Goal: Find specific page/section: Find specific page/section

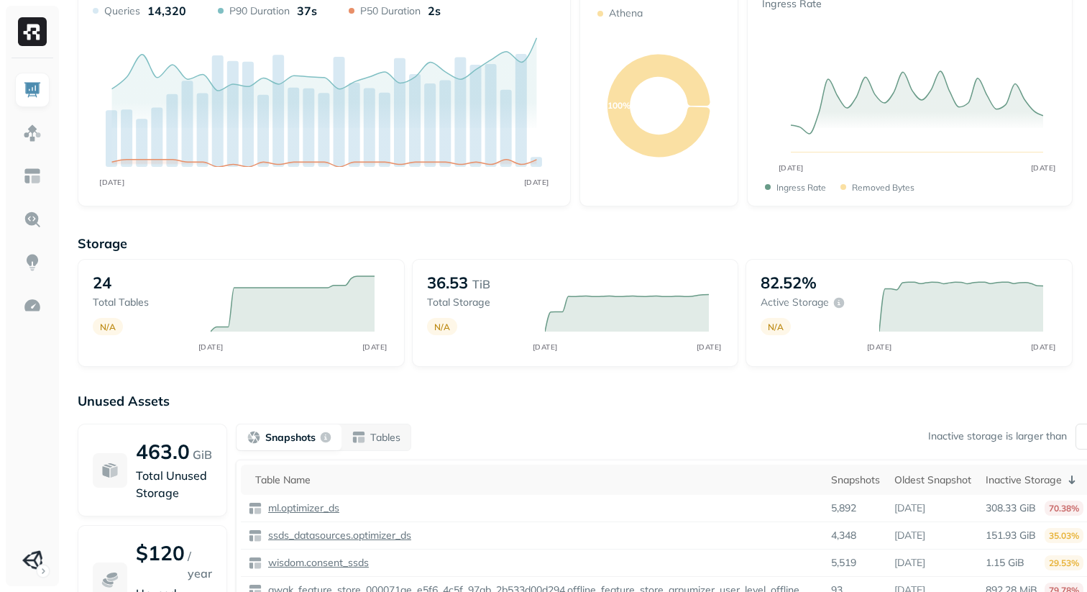
scroll to position [209, 0]
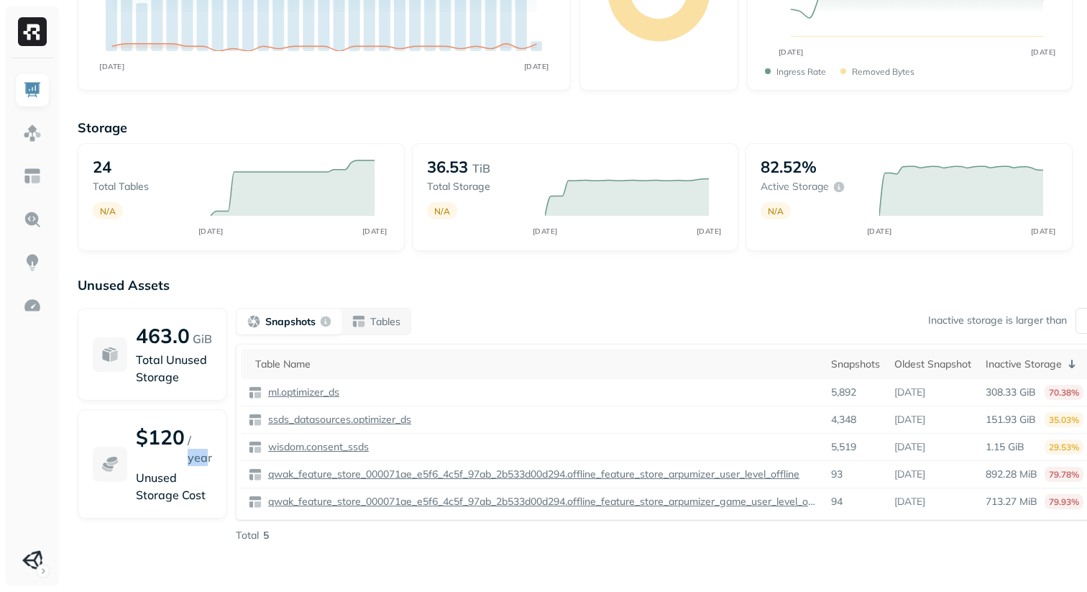
drag, startPoint x: 206, startPoint y: 460, endPoint x: 184, endPoint y: 460, distance: 22.3
click at [184, 460] on div "$120 / year" at bounding box center [174, 445] width 76 height 42
click at [517, 357] on div "Table Name" at bounding box center [536, 364] width 562 height 14
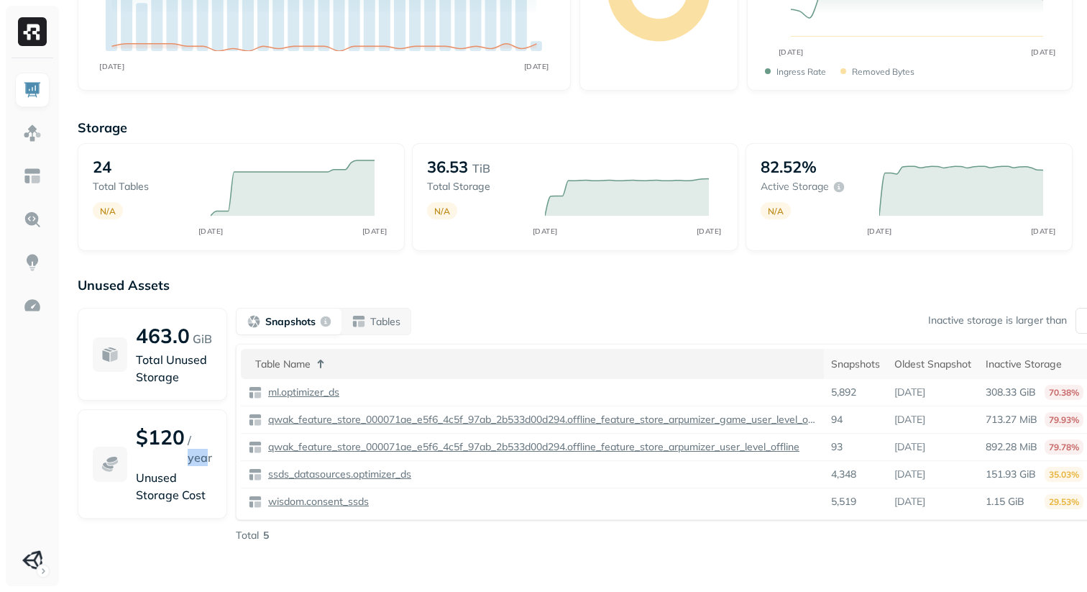
click at [517, 357] on div "Table Name" at bounding box center [536, 363] width 562 height 17
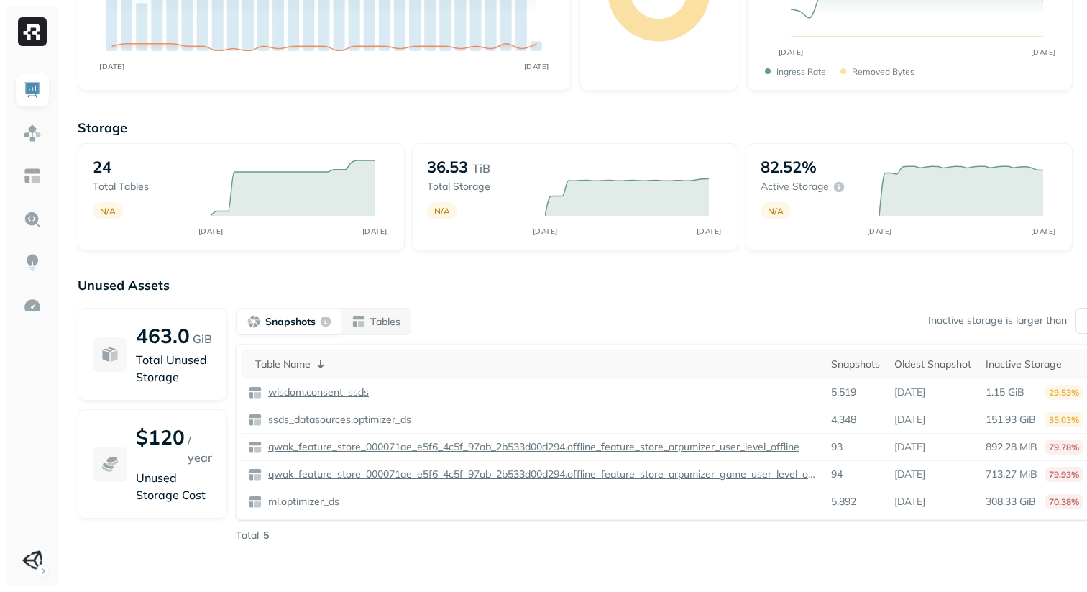
click at [564, 288] on p "Unused Assets" at bounding box center [575, 285] width 995 height 17
click at [375, 318] on p "Tables" at bounding box center [385, 322] width 30 height 14
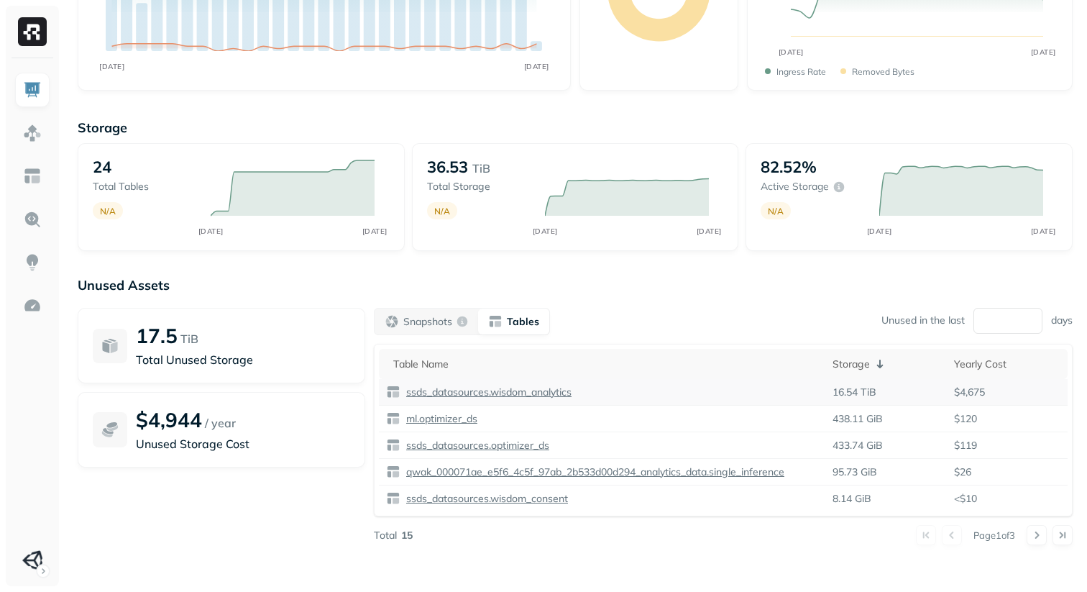
click at [558, 390] on p "ssds_datasources.wisdom_analytics" at bounding box center [487, 393] width 168 height 14
